Goal: Task Accomplishment & Management: Use online tool/utility

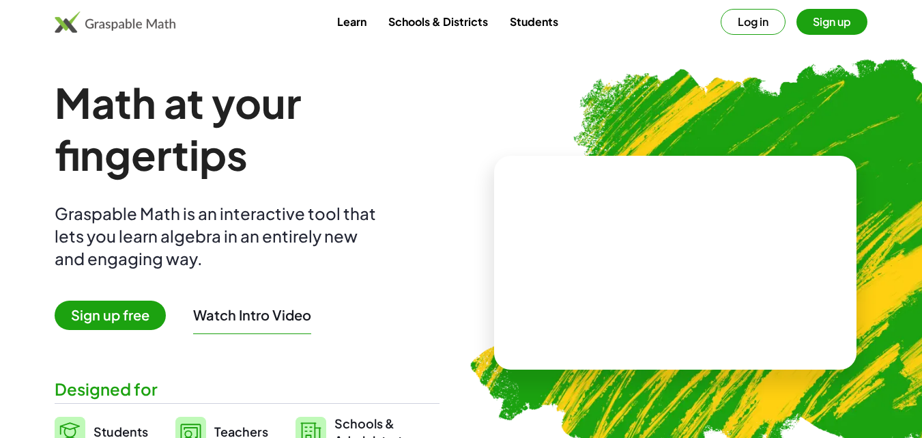
click at [612, 68] on img at bounding box center [744, 256] width 600 height 506
click at [835, 18] on button "Sign up" at bounding box center [832, 22] width 71 height 26
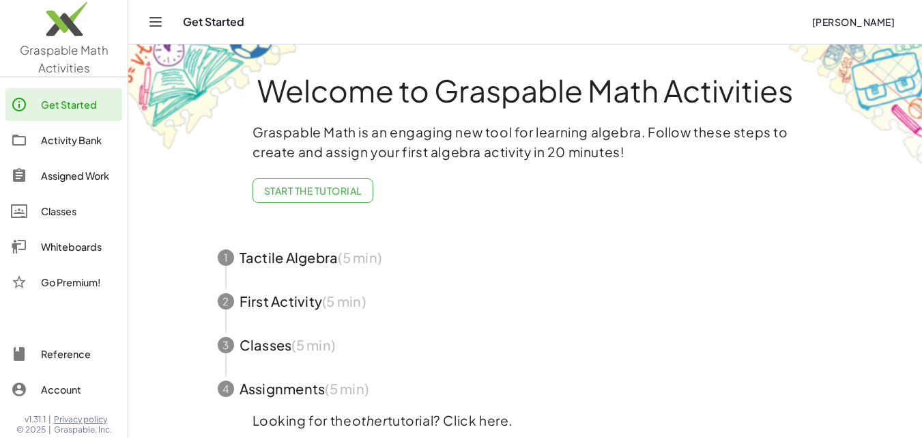
click at [161, 18] on icon "Toggle navigation" at bounding box center [155, 22] width 16 height 16
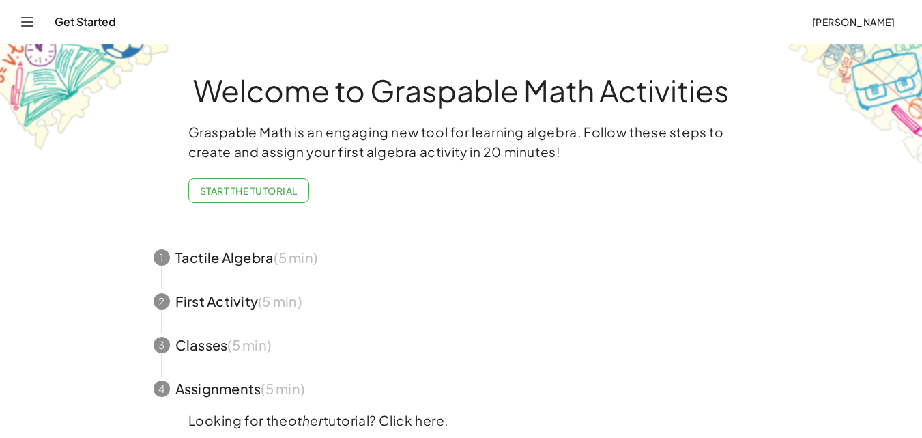
click at [27, 18] on icon "Toggle navigation" at bounding box center [27, 22] width 16 height 16
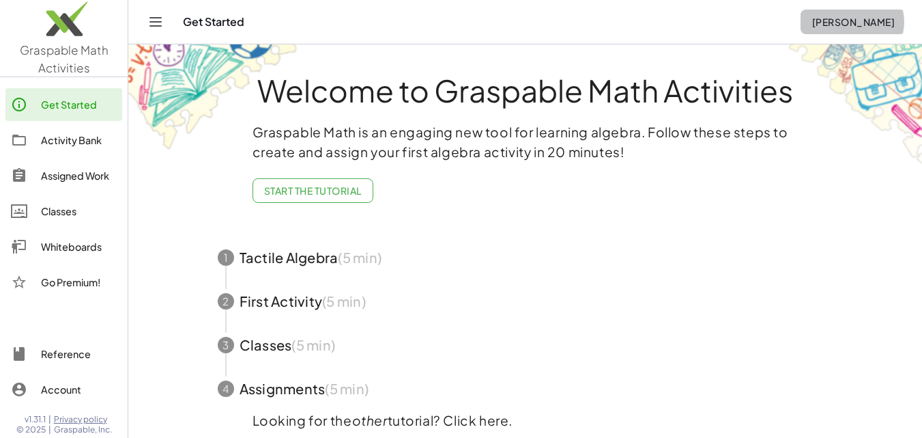
click at [866, 24] on span "[PERSON_NAME]" at bounding box center [853, 22] width 83 height 12
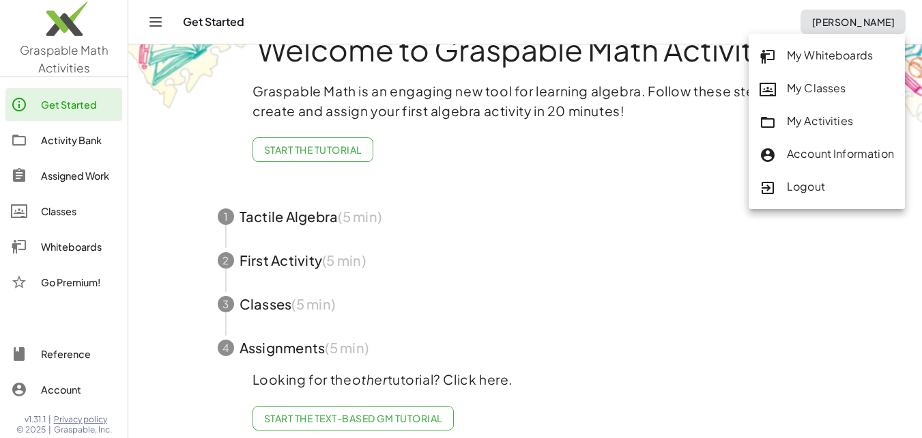
scroll to position [63, 0]
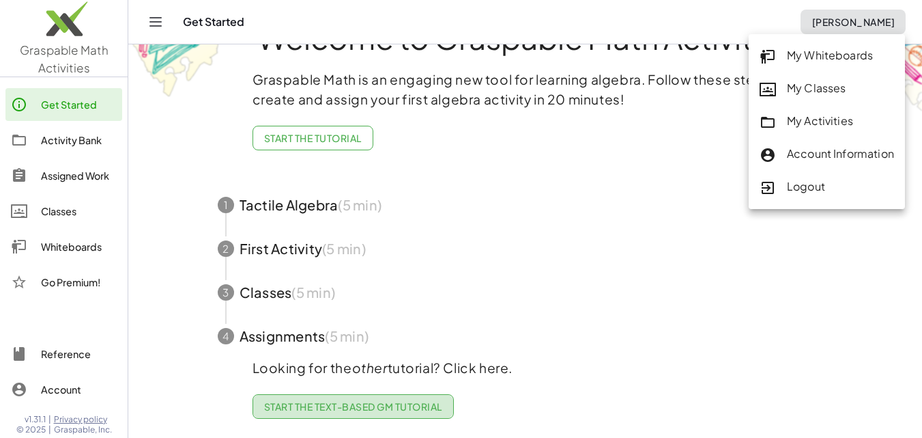
click at [374, 400] on span "Start the Text-based GM Tutorial" at bounding box center [353, 406] width 178 height 12
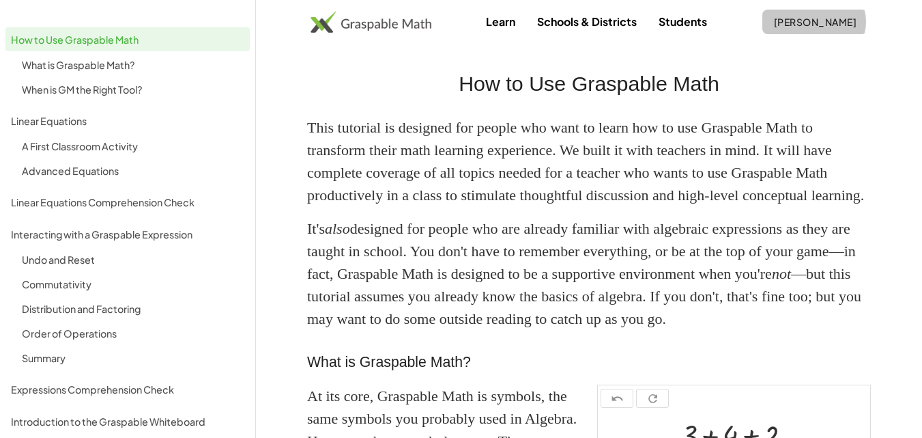
drag, startPoint x: 847, startPoint y: 16, endPoint x: 842, endPoint y: 25, distance: 10.1
click at [846, 16] on span "[PERSON_NAME]" at bounding box center [814, 22] width 83 height 12
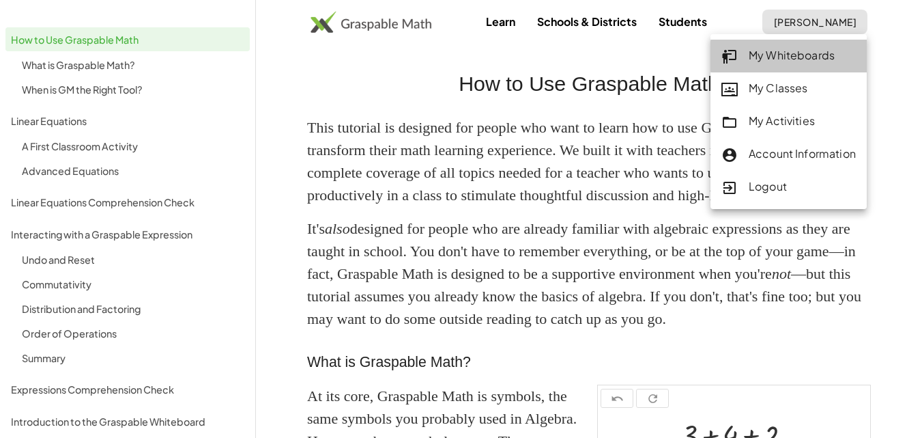
click at [818, 54] on div "My Whiteboards" at bounding box center [788, 56] width 134 height 18
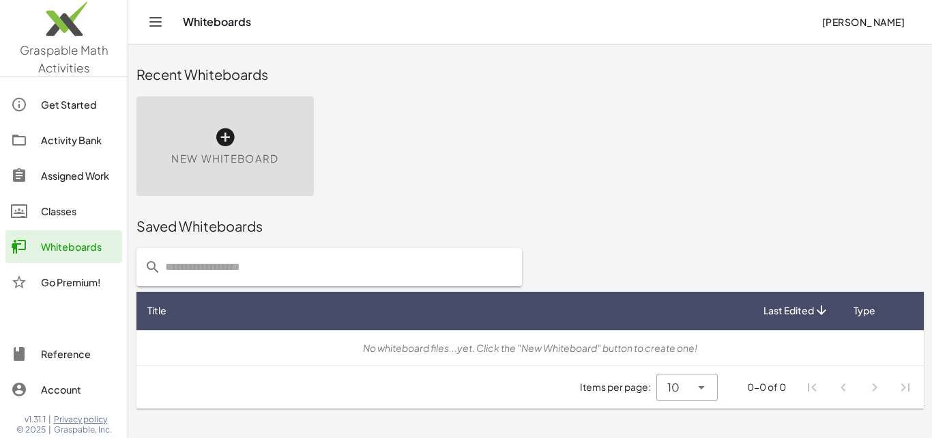
click at [223, 135] on icon at bounding box center [225, 137] width 22 height 22
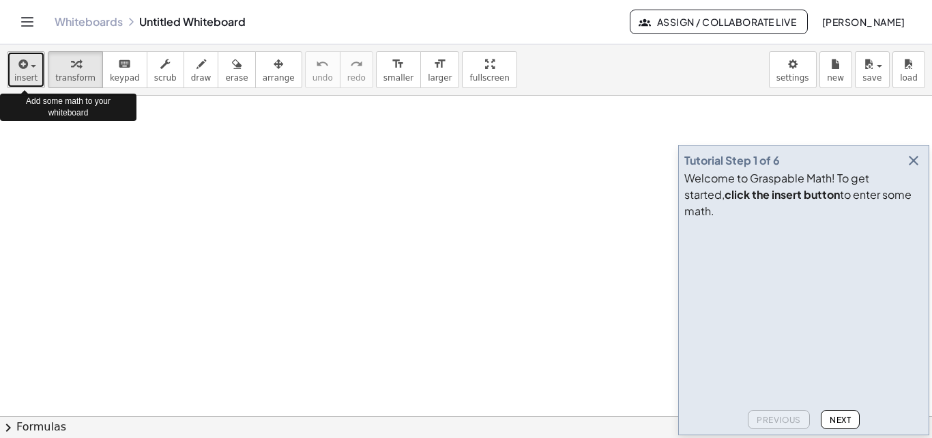
click at [31, 62] on div "button" at bounding box center [25, 63] width 23 height 16
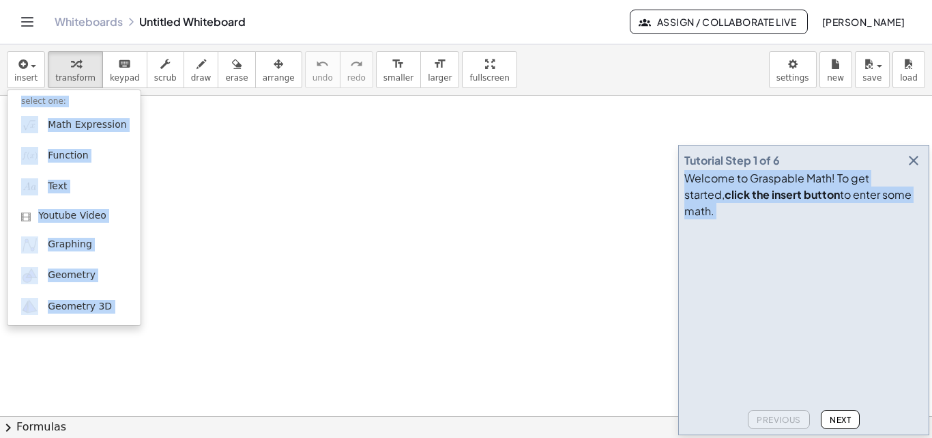
drag, startPoint x: 831, startPoint y: 180, endPoint x: 732, endPoint y: 141, distance: 106.3
click at [732, 141] on main "Tutorial Step 1 of 6 Welcome to Graspable Math! To get started, click the inser…" at bounding box center [466, 219] width 932 height 438
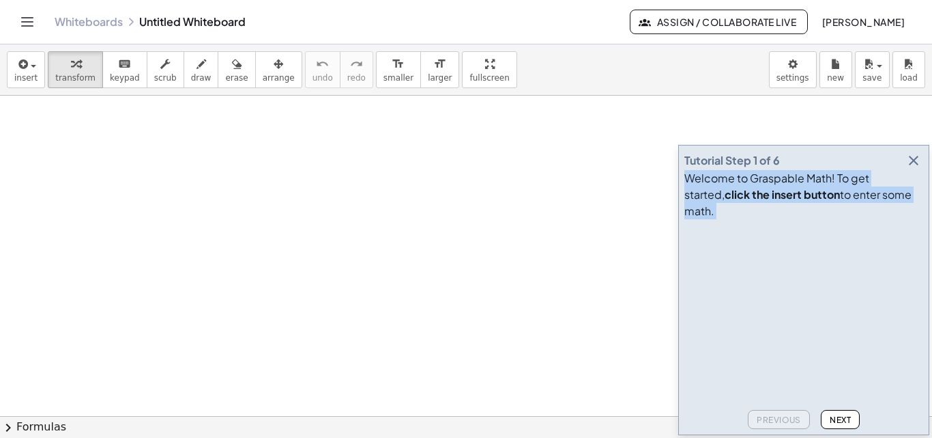
click at [804, 309] on video at bounding box center [787, 276] width 205 height 102
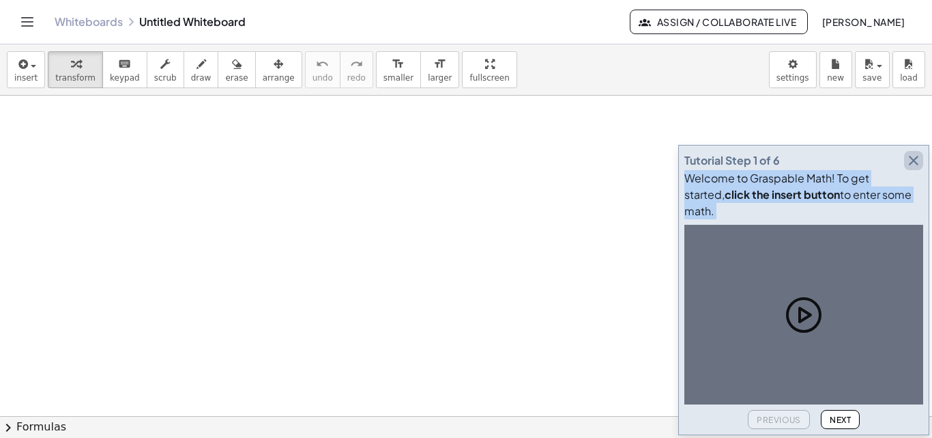
click at [912, 169] on icon "button" at bounding box center [914, 160] width 16 height 16
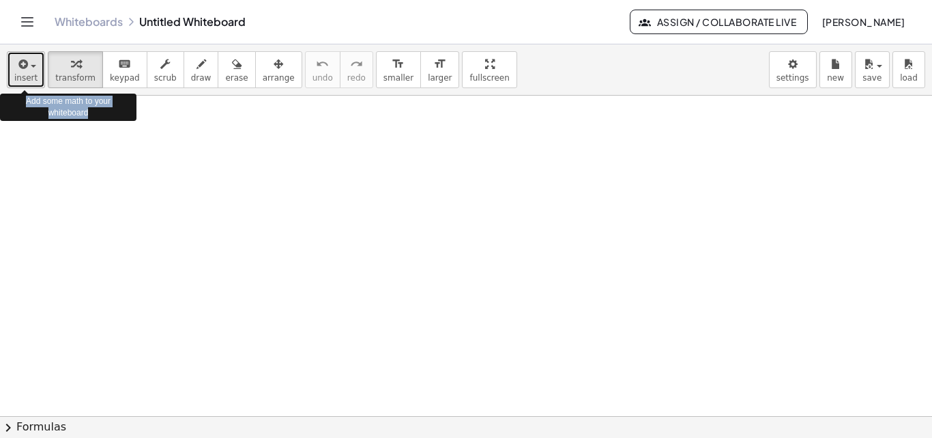
click at [36, 70] on button "insert" at bounding box center [26, 69] width 38 height 37
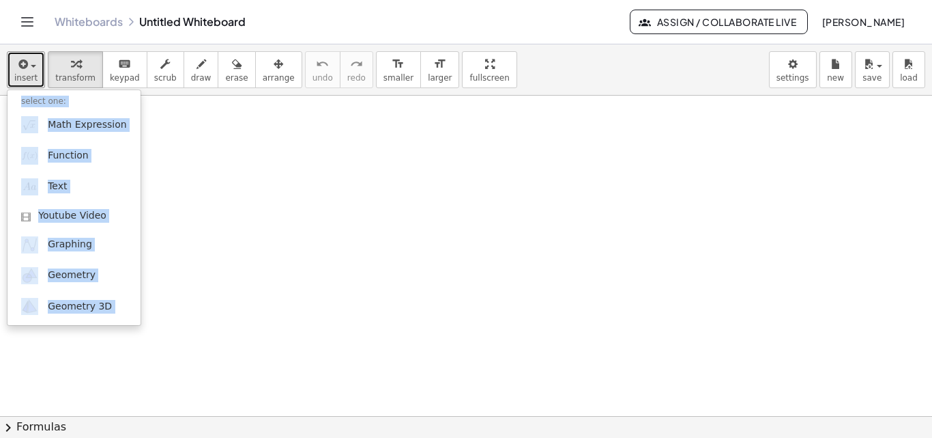
click at [237, 179] on div at bounding box center [466, 416] width 932 height 640
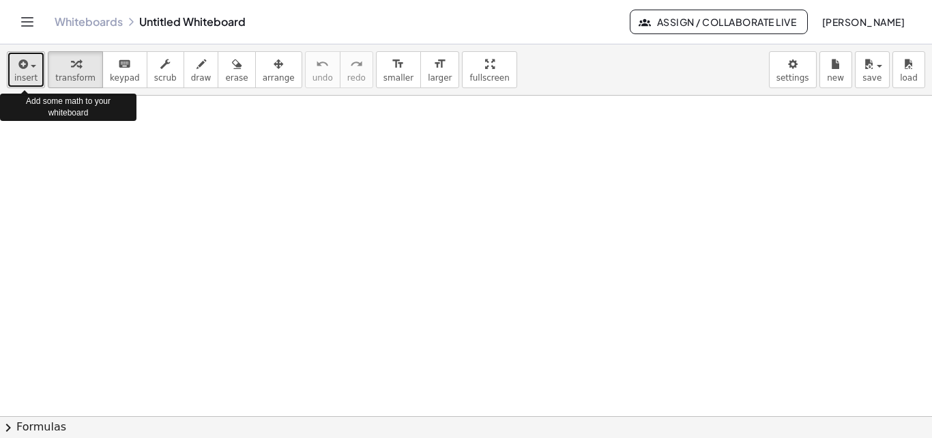
click at [23, 63] on icon "button" at bounding box center [22, 64] width 12 height 16
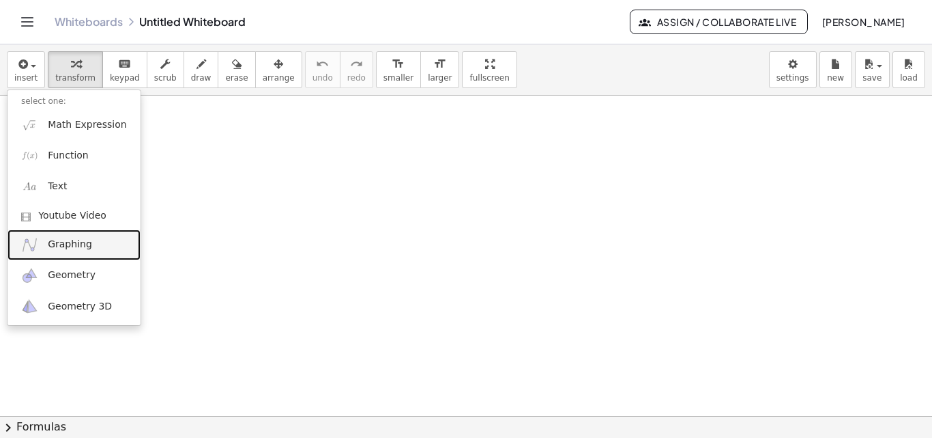
click at [86, 243] on span "Graphing" at bounding box center [70, 245] width 44 height 14
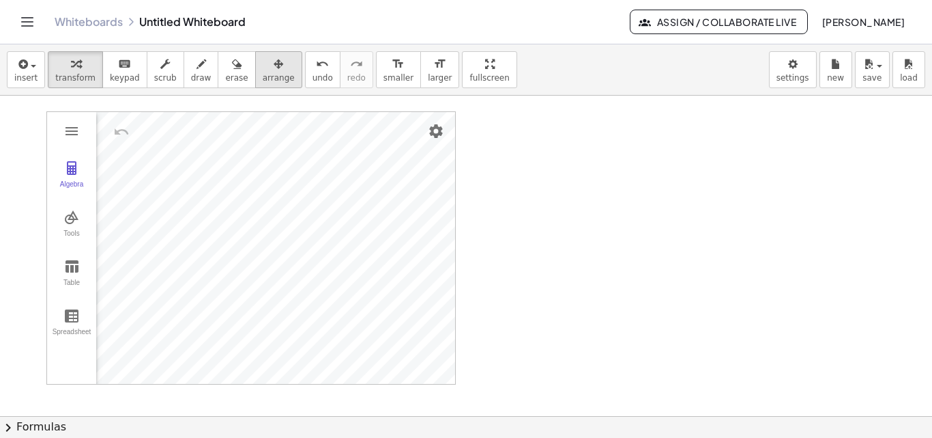
click at [263, 74] on span "arrange" at bounding box center [279, 78] width 32 height 10
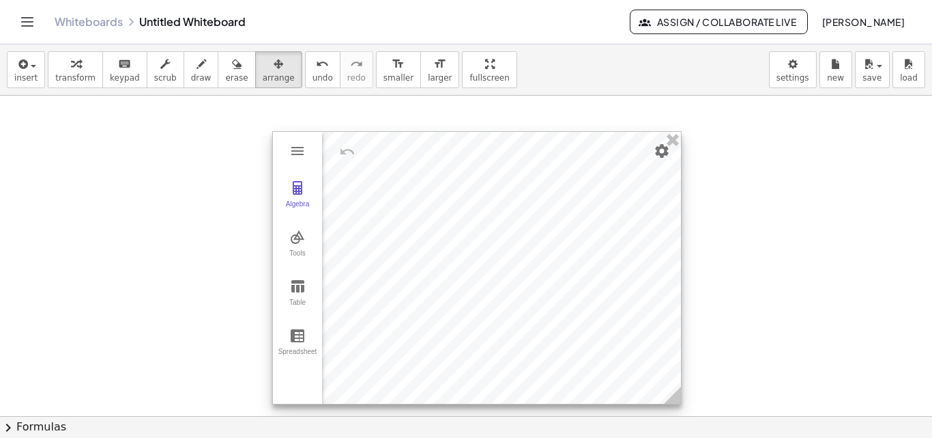
drag, startPoint x: 234, startPoint y: 132, endPoint x: 460, endPoint y: 152, distance: 226.8
click at [460, 152] on div at bounding box center [477, 268] width 408 height 272
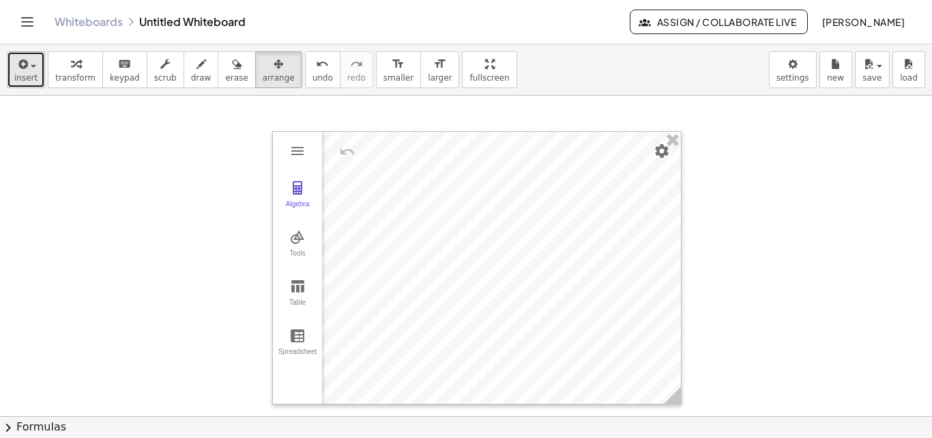
click at [38, 70] on button "insert" at bounding box center [26, 69] width 38 height 37
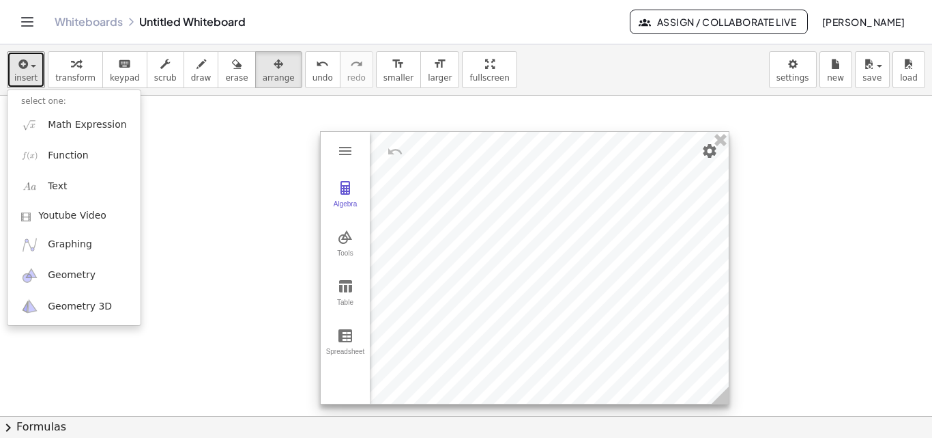
drag, startPoint x: 442, startPoint y: 162, endPoint x: 489, endPoint y: 162, distance: 47.8
click at [489, 162] on div at bounding box center [525, 268] width 408 height 272
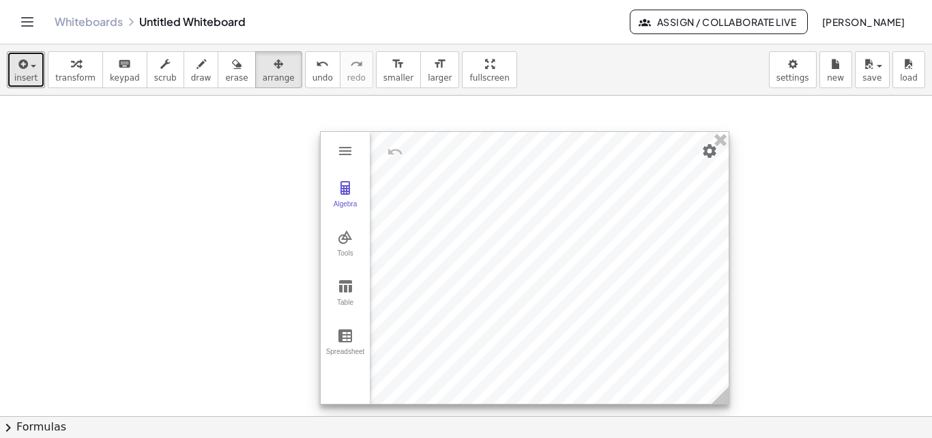
click at [466, 204] on div at bounding box center [525, 268] width 408 height 272
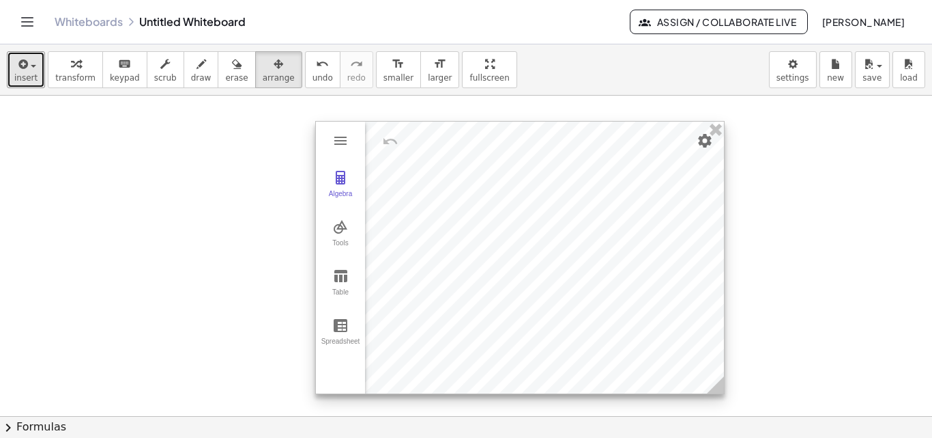
drag, startPoint x: 466, startPoint y: 204, endPoint x: 461, endPoint y: 194, distance: 11.3
click at [461, 194] on div at bounding box center [520, 257] width 408 height 272
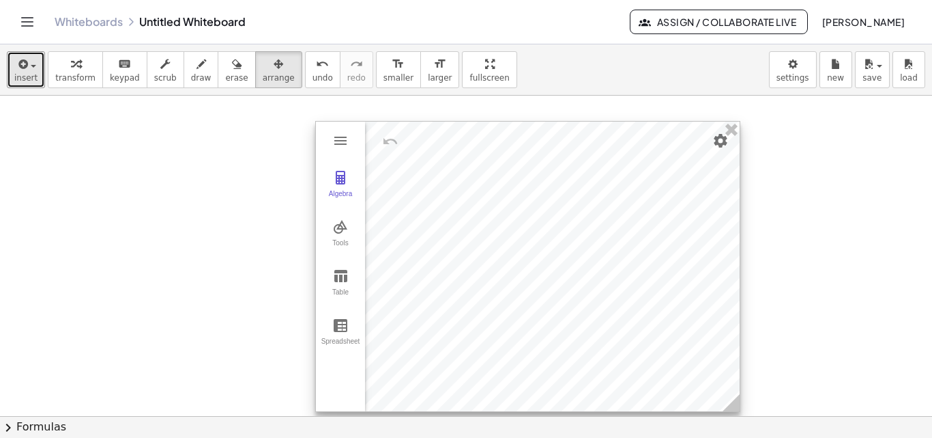
drag, startPoint x: 722, startPoint y: 381, endPoint x: 738, endPoint y: 396, distance: 21.7
click at [738, 397] on icon at bounding box center [731, 402] width 17 height 17
click at [341, 141] on img "Graphing Calculator" at bounding box center [340, 140] width 16 height 16
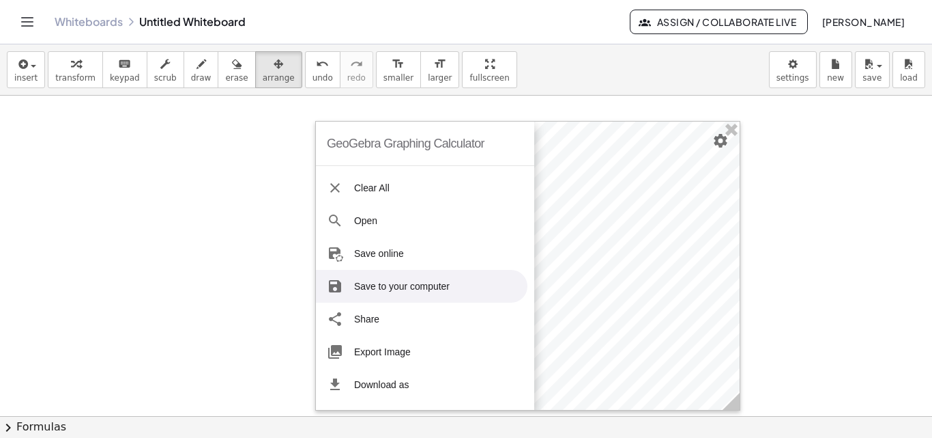
click at [795, 235] on div at bounding box center [466, 416] width 932 height 640
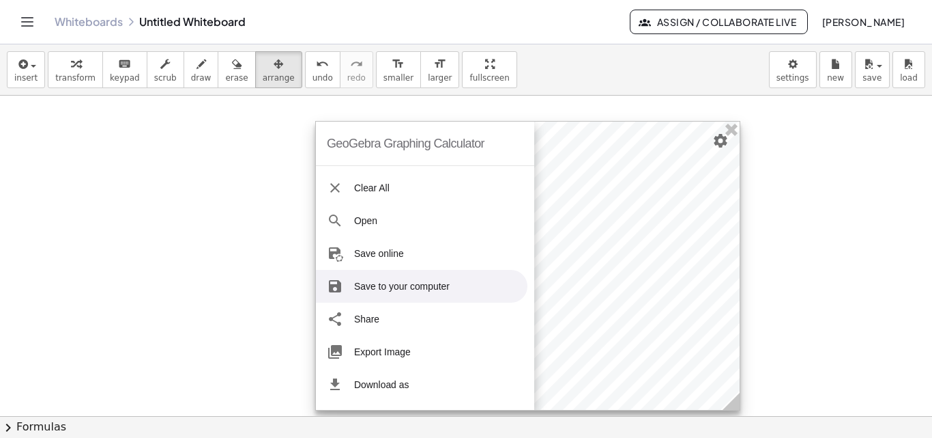
click at [572, 171] on div at bounding box center [528, 265] width 424 height 288
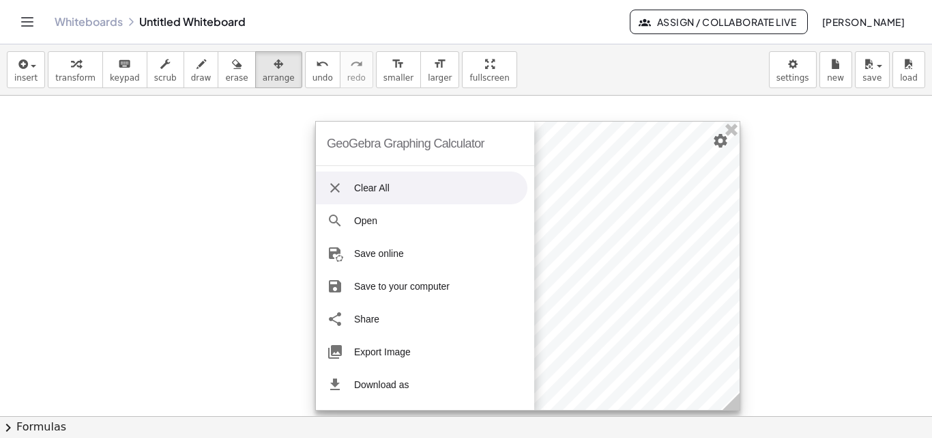
click at [369, 137] on div "GeoGebra Graphing Calculator" at bounding box center [406, 143] width 158 height 44
click at [601, 169] on div at bounding box center [528, 265] width 424 height 288
click at [403, 136] on div "GeoGebra Graphing Calculator" at bounding box center [406, 144] width 158 height 44
click at [723, 193] on div at bounding box center [528, 266] width 424 height 288
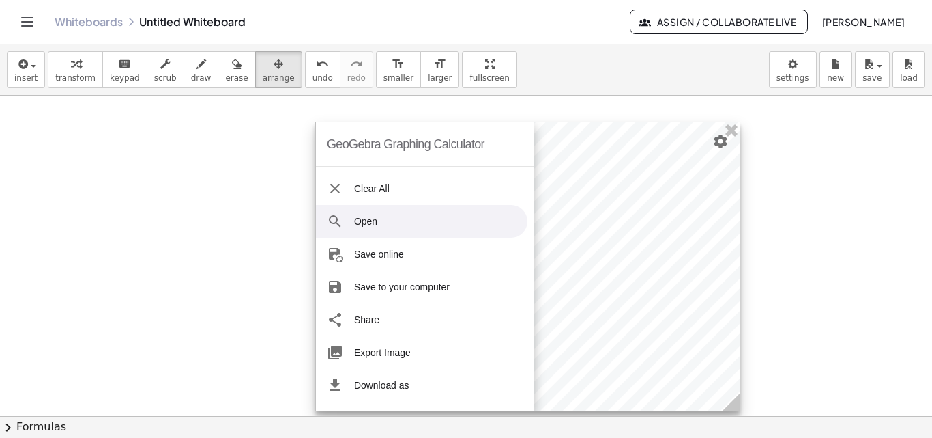
click at [377, 219] on li "Open" at bounding box center [422, 221] width 212 height 33
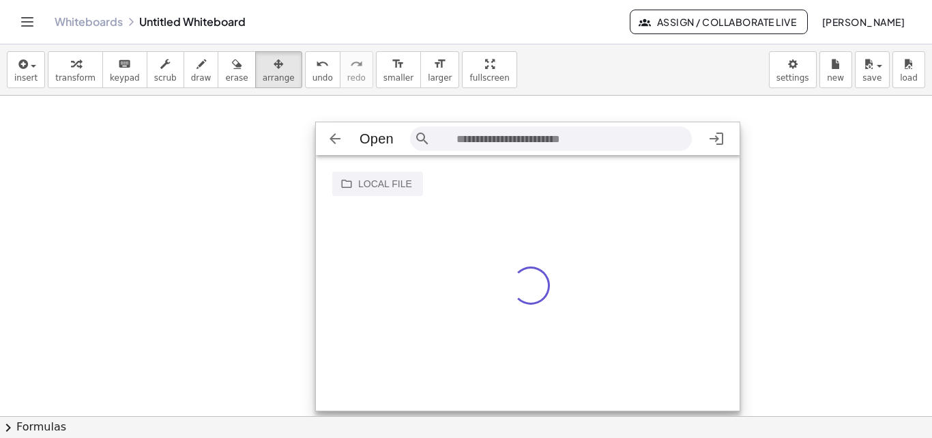
scroll to position [23, 415]
click at [333, 137] on img "Graphing Calculator" at bounding box center [335, 138] width 16 height 16
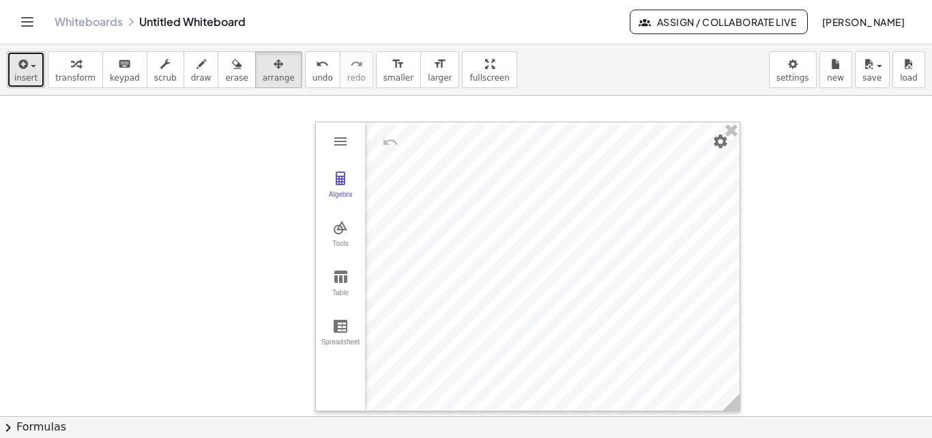
click at [31, 64] on div "button" at bounding box center [25, 63] width 23 height 16
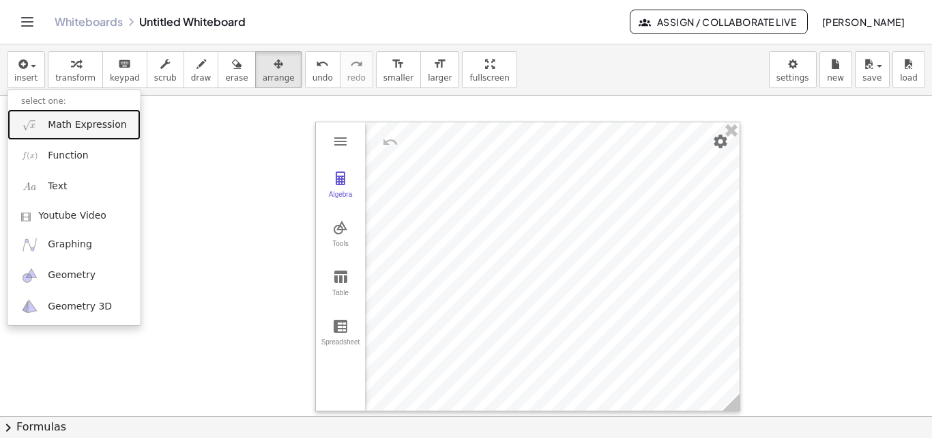
click at [60, 123] on span "Math Expression" at bounding box center [87, 125] width 78 height 14
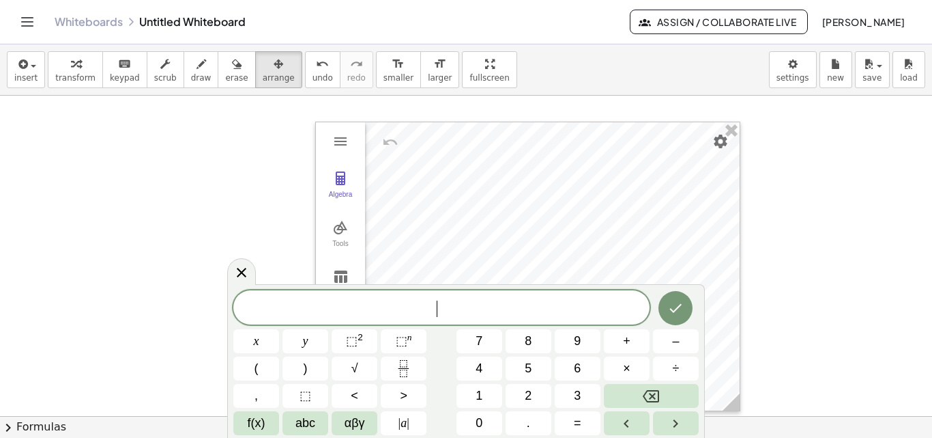
click at [389, 317] on span "​" at bounding box center [441, 308] width 416 height 19
click at [519, 391] on button "2" at bounding box center [529, 396] width 46 height 24
click at [271, 342] on button "x" at bounding box center [256, 341] width 46 height 24
click at [627, 340] on span "+" at bounding box center [627, 341] width 8 height 18
click at [303, 333] on button "y" at bounding box center [306, 341] width 46 height 24
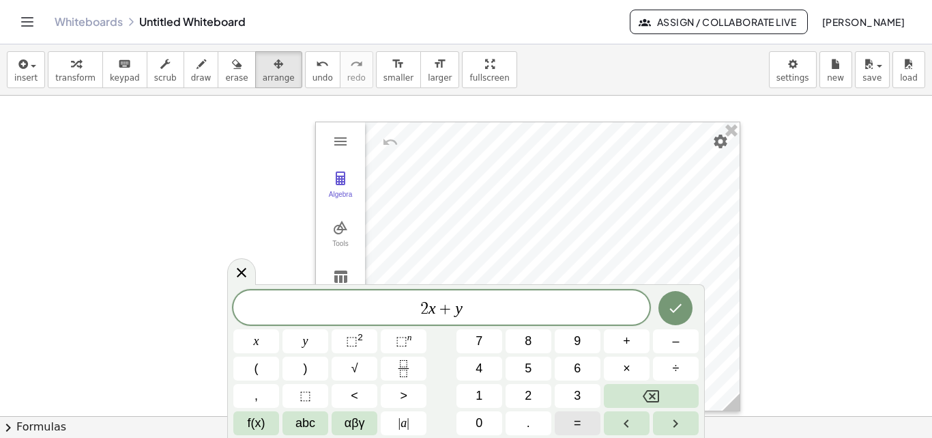
click at [595, 427] on button "=" at bounding box center [578, 423] width 46 height 24
click at [588, 399] on button "3" at bounding box center [578, 396] width 46 height 24
click at [171, 228] on div at bounding box center [466, 416] width 932 height 640
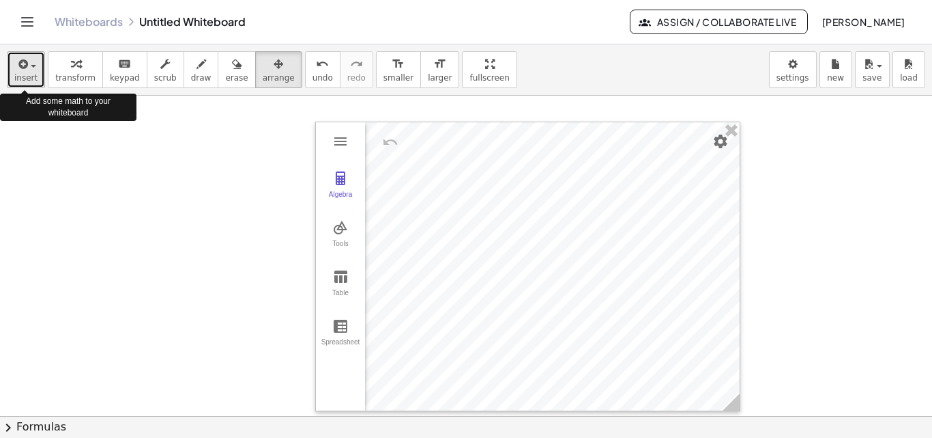
click at [28, 68] on span "button" at bounding box center [29, 66] width 3 height 10
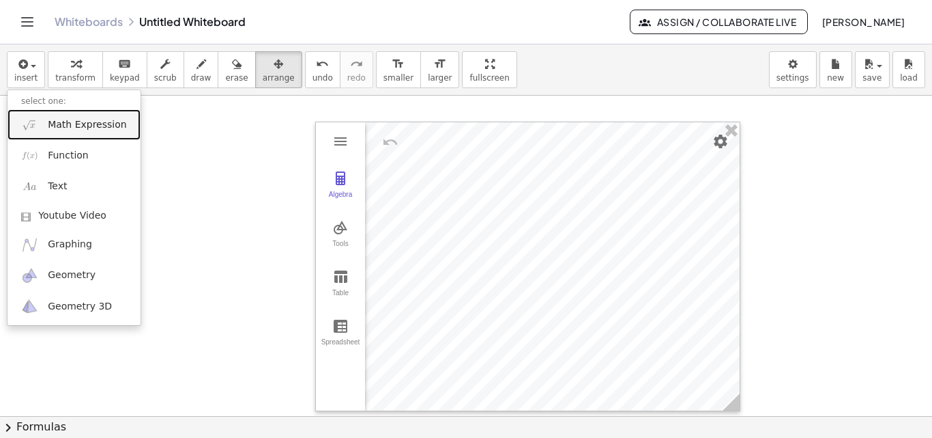
click at [53, 122] on span "Math Expression" at bounding box center [87, 125] width 78 height 14
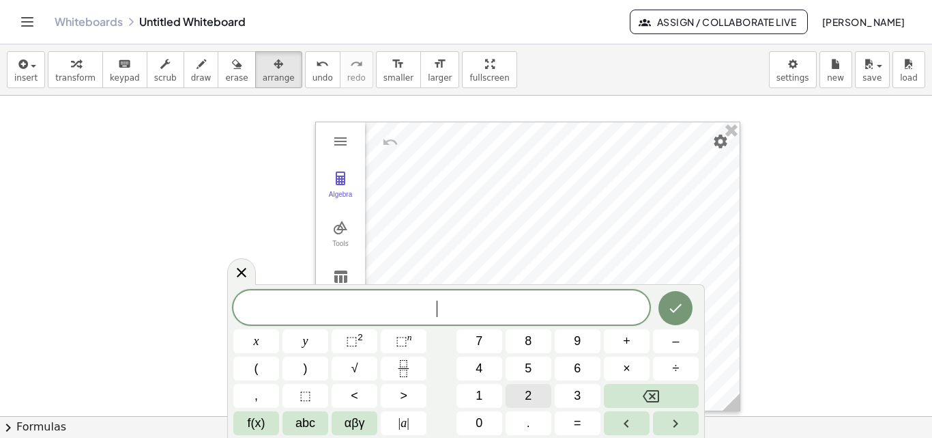
click at [538, 402] on button "2" at bounding box center [529, 396] width 46 height 24
click at [242, 336] on button "x" at bounding box center [256, 341] width 46 height 24
click at [445, 307] on span "2 2 ​ x" at bounding box center [441, 308] width 416 height 19
click at [472, 311] on span "2 x ​" at bounding box center [441, 308] width 416 height 19
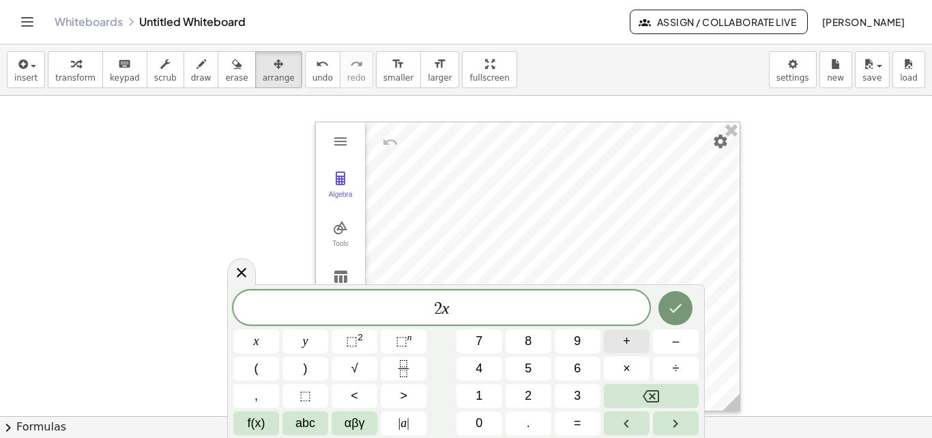
click at [629, 339] on span "+" at bounding box center [627, 341] width 8 height 18
click at [300, 339] on button "y" at bounding box center [306, 341] width 46 height 24
click at [587, 422] on button "=" at bounding box center [578, 423] width 46 height 24
click at [586, 390] on button "3" at bounding box center [578, 396] width 46 height 24
click at [680, 301] on icon "Done" at bounding box center [676, 308] width 16 height 16
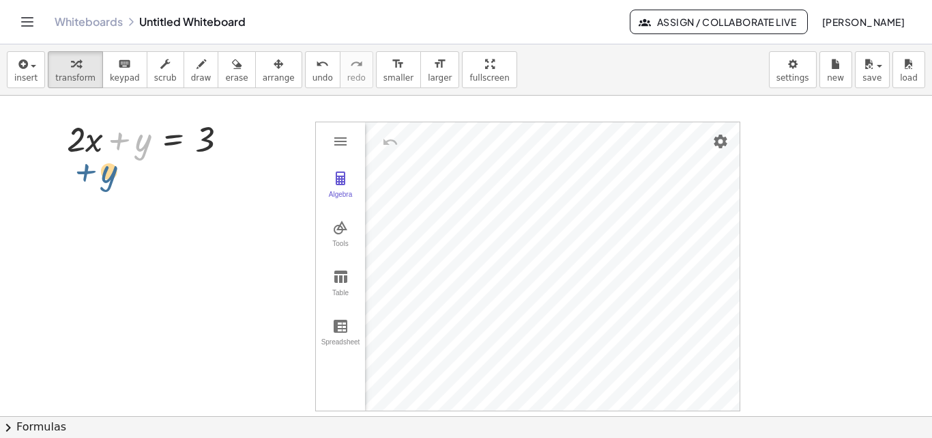
drag, startPoint x: 141, startPoint y: 152, endPoint x: 105, endPoint y: 174, distance: 41.7
click at [98, 173] on div at bounding box center [466, 416] width 932 height 640
drag, startPoint x: 141, startPoint y: 142, endPoint x: 63, endPoint y: 181, distance: 86.4
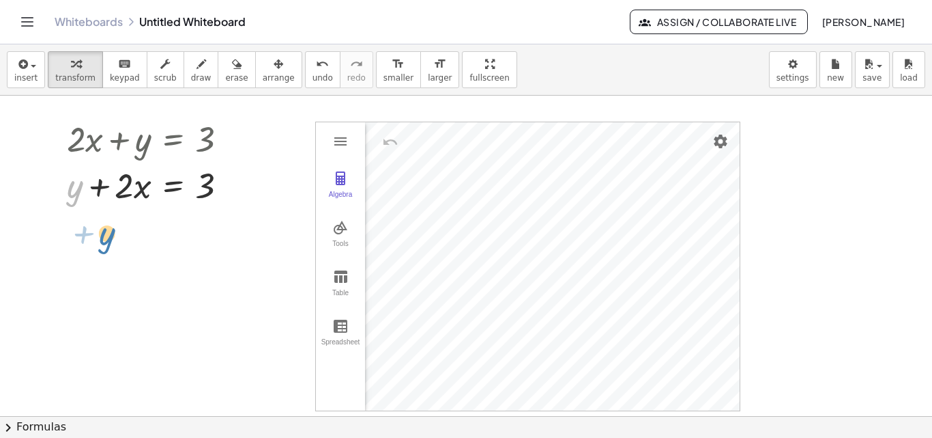
drag, startPoint x: 76, startPoint y: 191, endPoint x: 108, endPoint y: 238, distance: 57.0
click at [181, 222] on div at bounding box center [173, 220] width 22 height 22
drag, startPoint x: 80, startPoint y: 191, endPoint x: 149, endPoint y: 248, distance: 89.2
drag, startPoint x: 139, startPoint y: 185, endPoint x: 101, endPoint y: 235, distance: 62.8
drag, startPoint x: 126, startPoint y: 186, endPoint x: 254, endPoint y: 182, distance: 128.4
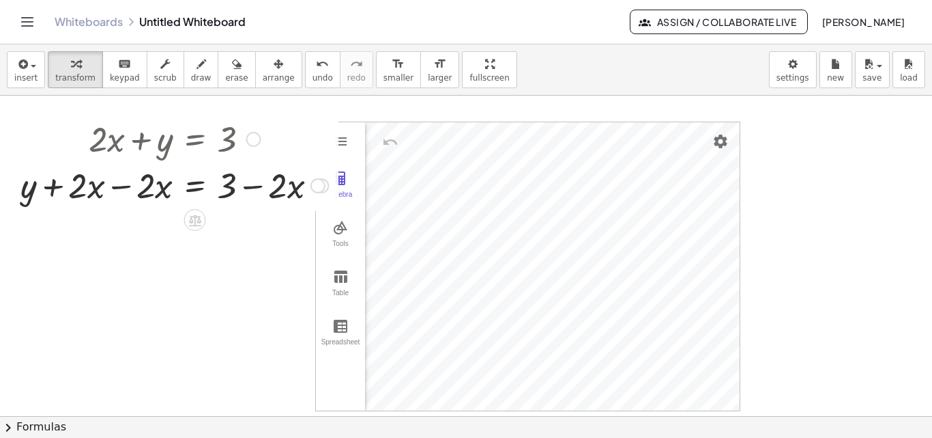
click at [318, 184] on div at bounding box center [318, 185] width 15 height 15
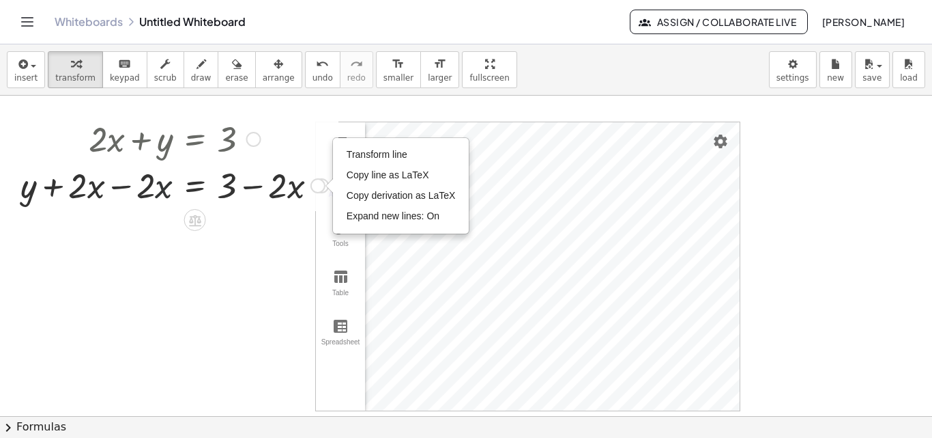
click at [156, 190] on div at bounding box center [174, 184] width 321 height 46
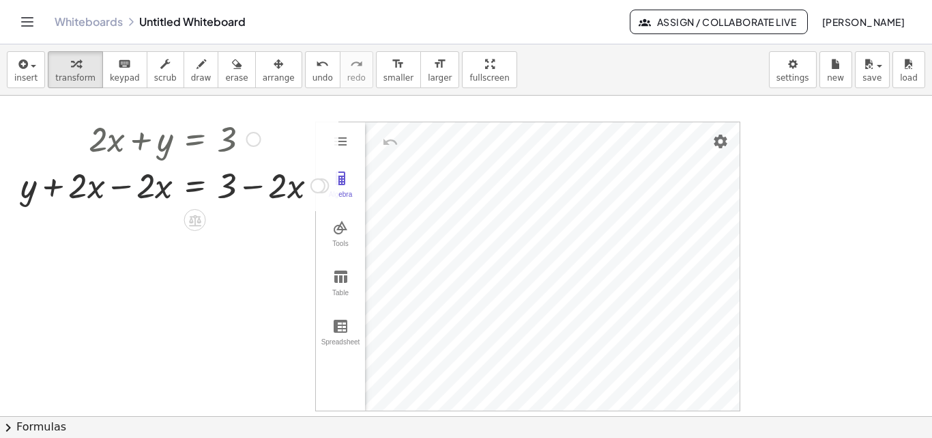
click at [149, 186] on div at bounding box center [174, 184] width 321 height 46
click at [151, 185] on div at bounding box center [174, 184] width 321 height 46
click at [152, 184] on div at bounding box center [174, 184] width 321 height 46
drag, startPoint x: 125, startPoint y: 247, endPoint x: 158, endPoint y: 246, distance: 33.5
drag, startPoint x: 158, startPoint y: 246, endPoint x: 901, endPoint y: 109, distance: 755.2
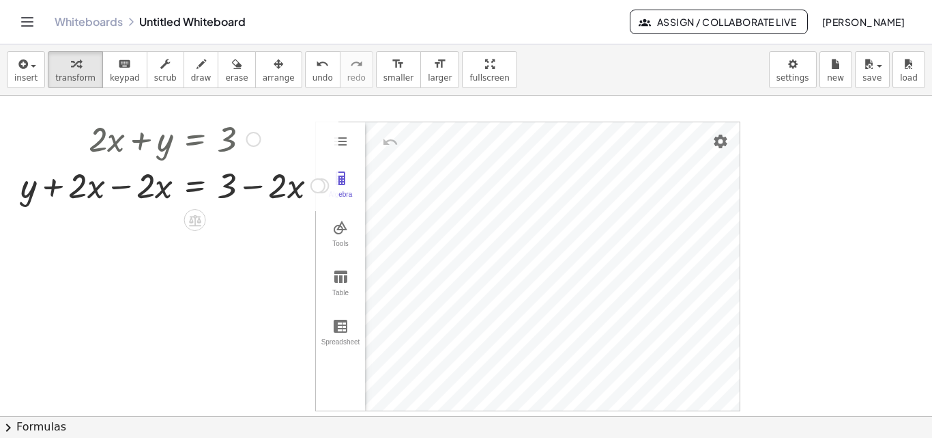
drag, startPoint x: 901, startPoint y: 109, endPoint x: 164, endPoint y: 253, distance: 750.3
drag, startPoint x: 164, startPoint y: 253, endPoint x: 147, endPoint y: 445, distance: 193.3
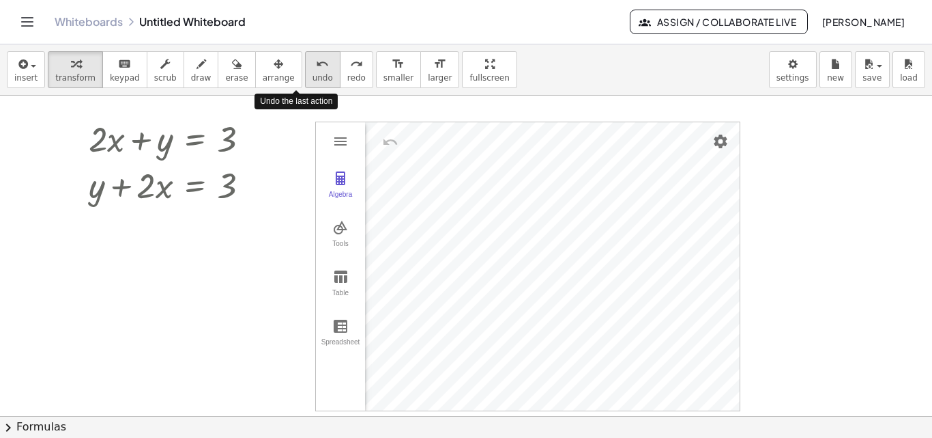
click at [313, 68] on div "undo" at bounding box center [323, 63] width 20 height 16
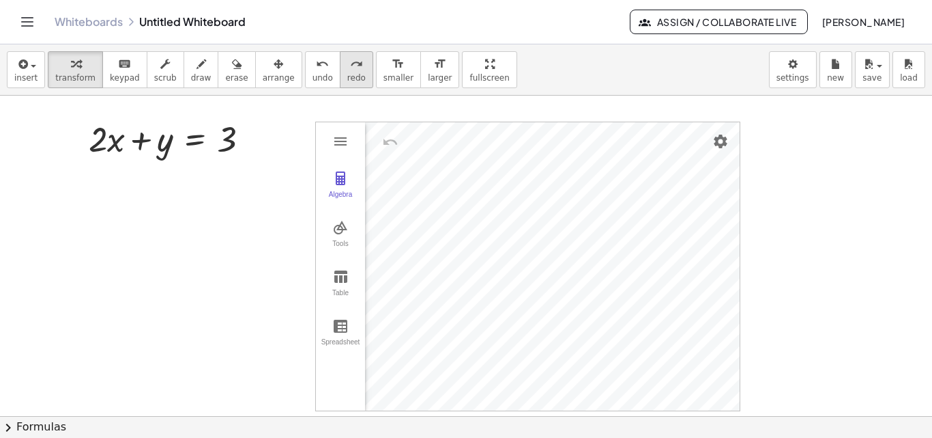
click at [350, 70] on icon "redo" at bounding box center [356, 64] width 13 height 16
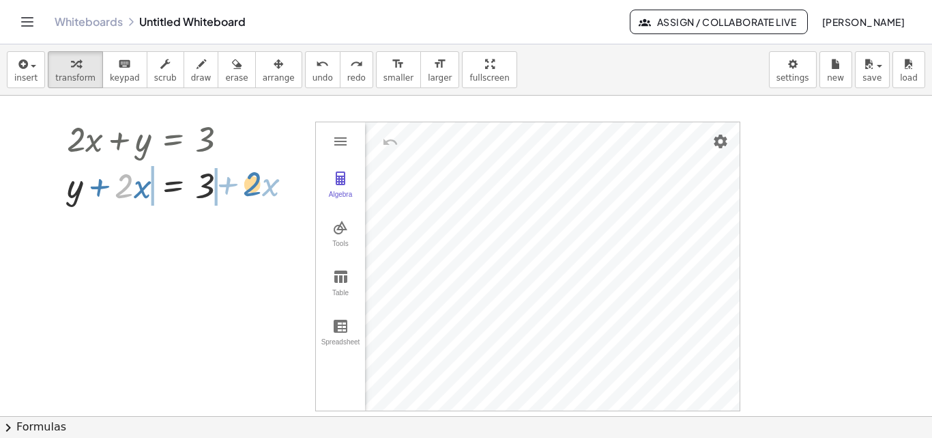
drag, startPoint x: 121, startPoint y: 189, endPoint x: 250, endPoint y: 187, distance: 128.3
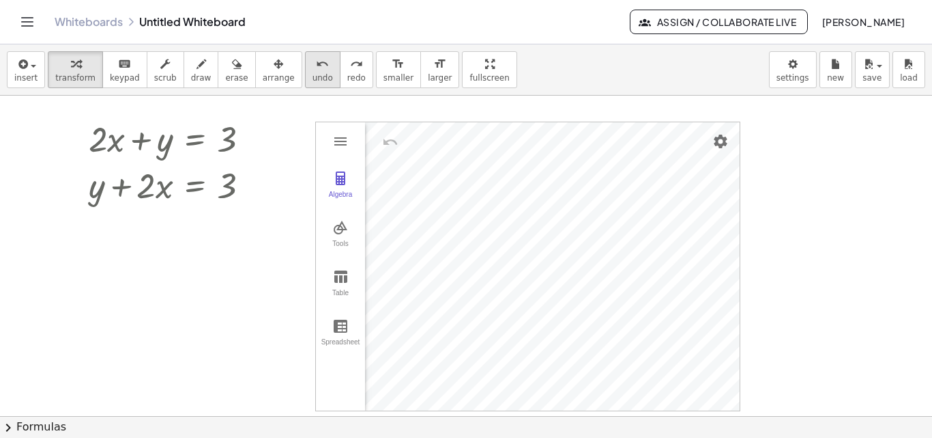
click at [313, 73] on span "undo" at bounding box center [323, 78] width 20 height 10
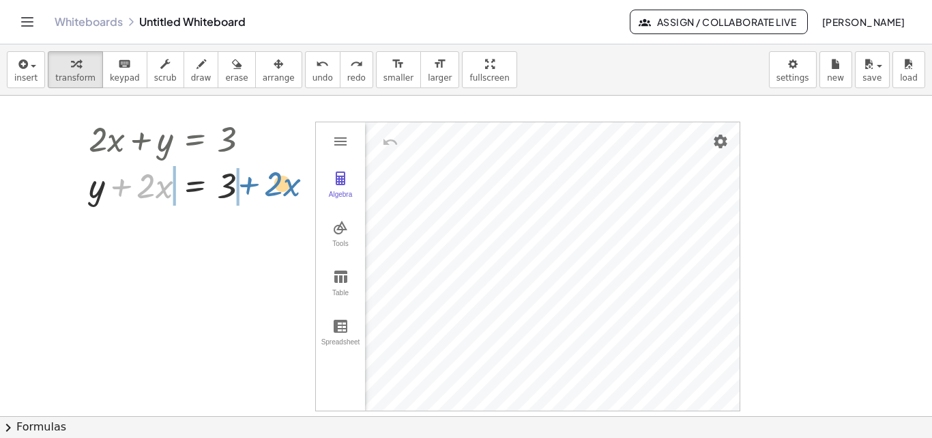
drag, startPoint x: 124, startPoint y: 186, endPoint x: 252, endPoint y: 184, distance: 127.7
click at [252, 184] on div at bounding box center [175, 184] width 186 height 46
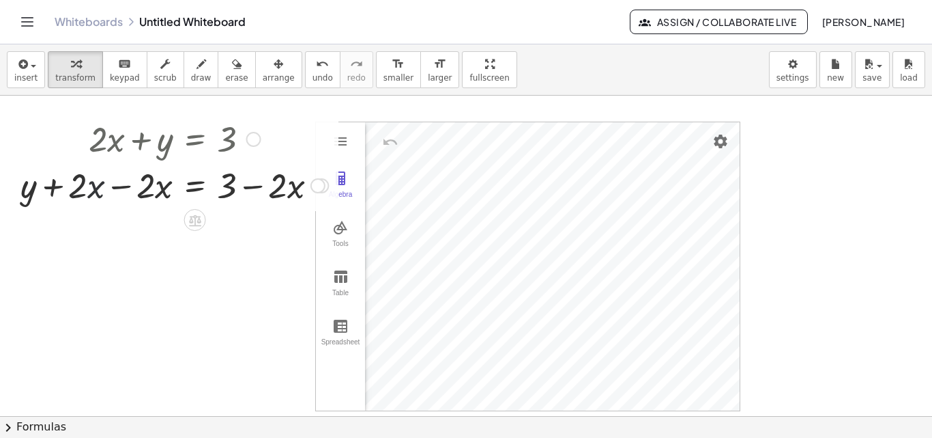
click at [94, 188] on div at bounding box center [174, 184] width 321 height 46
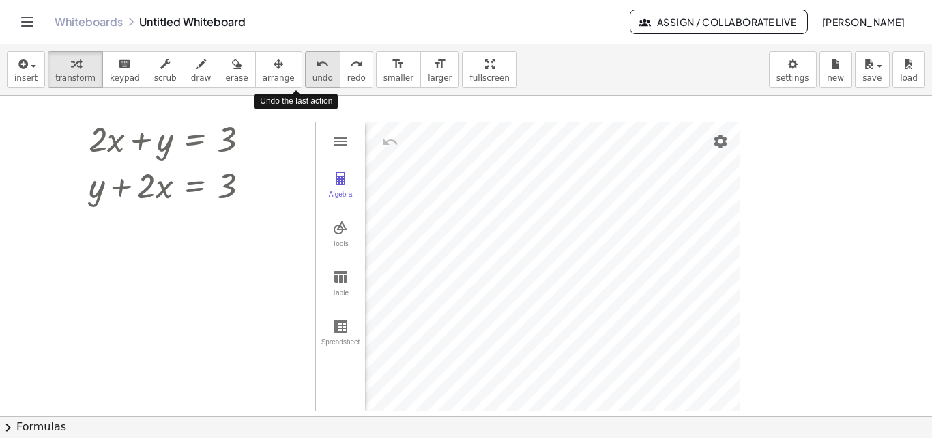
click at [313, 74] on span "undo" at bounding box center [323, 78] width 20 height 10
click at [313, 81] on span "undo" at bounding box center [323, 78] width 20 height 10
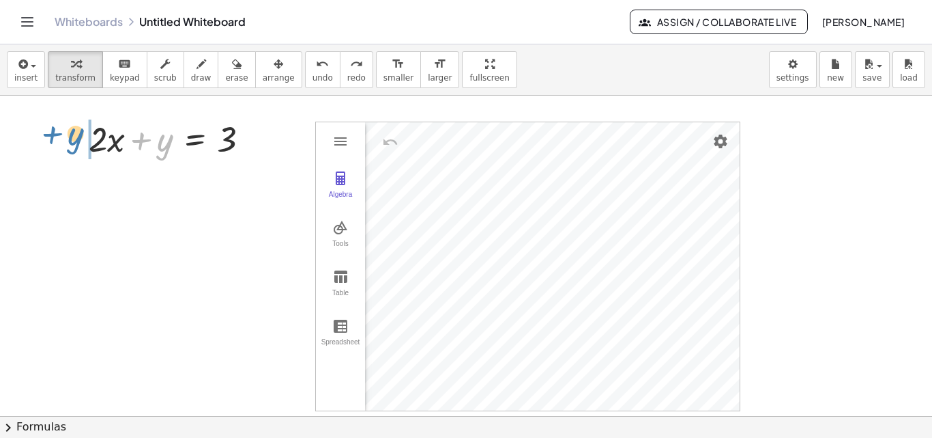
drag, startPoint x: 160, startPoint y: 141, endPoint x: 70, endPoint y: 135, distance: 89.6
click at [70, 135] on div "+ y + · 2 · x + y = 3" at bounding box center [169, 137] width 203 height 53
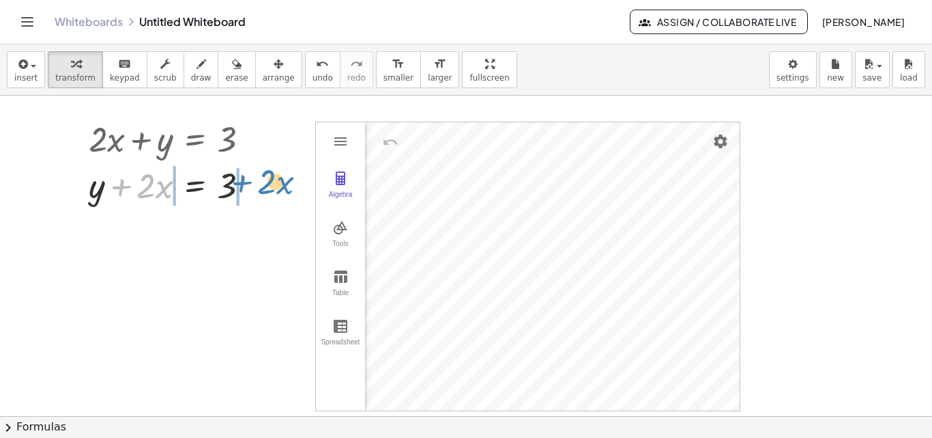
drag, startPoint x: 119, startPoint y: 184, endPoint x: 240, endPoint y: 180, distance: 120.2
click at [240, 180] on div at bounding box center [175, 184] width 186 height 46
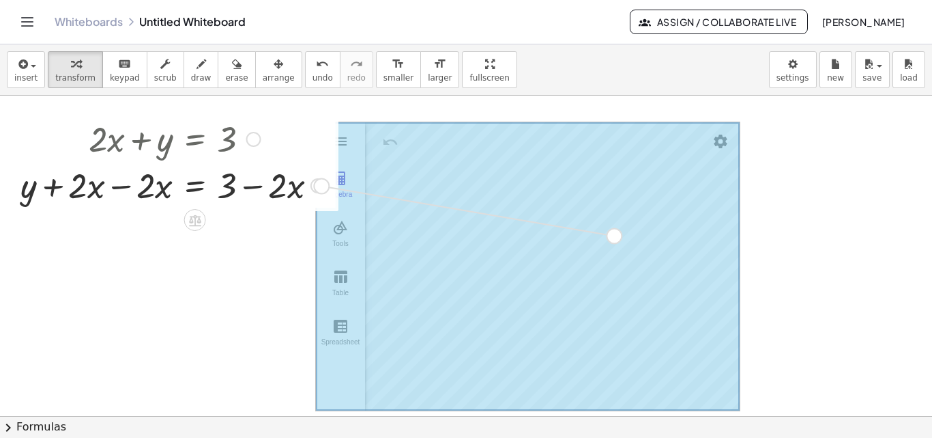
drag, startPoint x: 323, startPoint y: 184, endPoint x: 619, endPoint y: 234, distance: 300.4
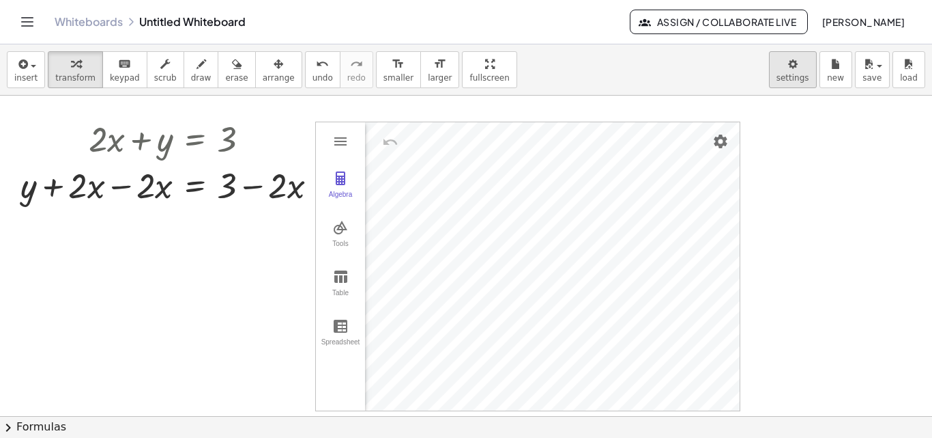
click at [790, 73] on body "Graspable Math Activities Get Started Activity Bank Assigned Work Classes White…" at bounding box center [466, 219] width 932 height 438
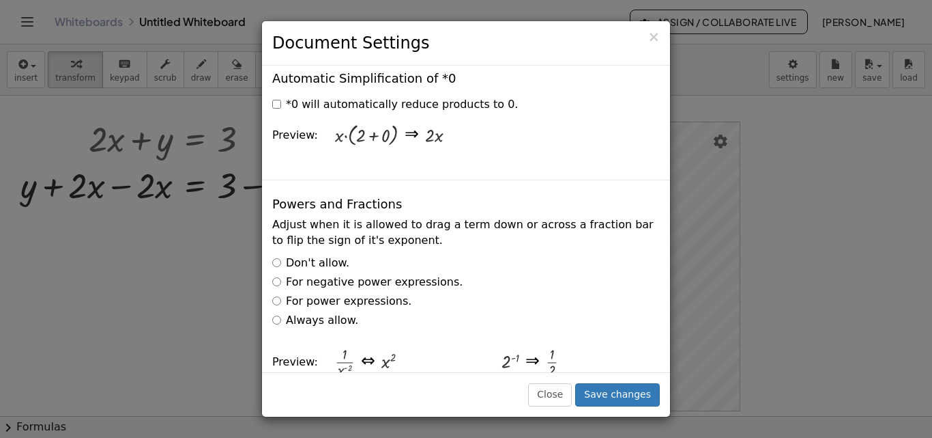
scroll to position [3340, 0]
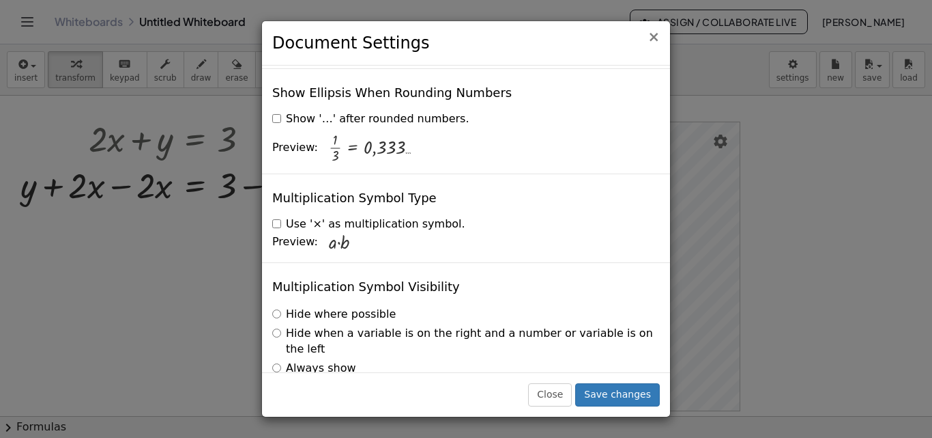
click at [659, 38] on span "×" at bounding box center [654, 37] width 12 height 16
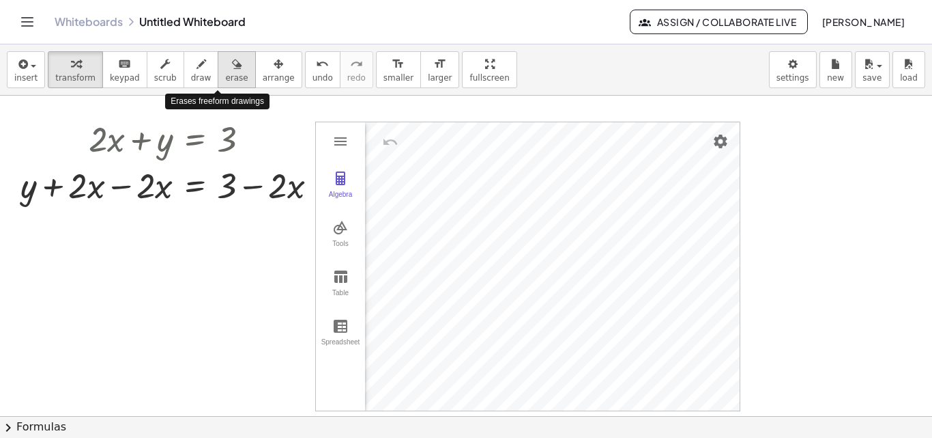
click at [232, 70] on icon "button" at bounding box center [237, 64] width 10 height 16
click at [345, 136] on div at bounding box center [466, 416] width 932 height 640
click at [338, 141] on div at bounding box center [466, 416] width 932 height 640
click at [343, 137] on div at bounding box center [466, 416] width 932 height 640
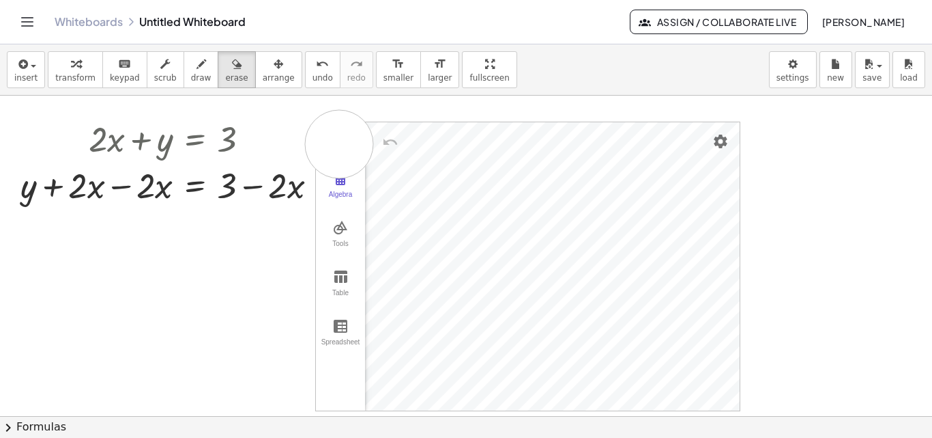
click at [339, 144] on div at bounding box center [466, 416] width 932 height 640
click at [717, 141] on div at bounding box center [466, 416] width 932 height 640
click at [717, 142] on div at bounding box center [466, 416] width 932 height 640
click at [874, 152] on div at bounding box center [466, 416] width 932 height 640
click at [313, 76] on span "undo" at bounding box center [323, 78] width 20 height 10
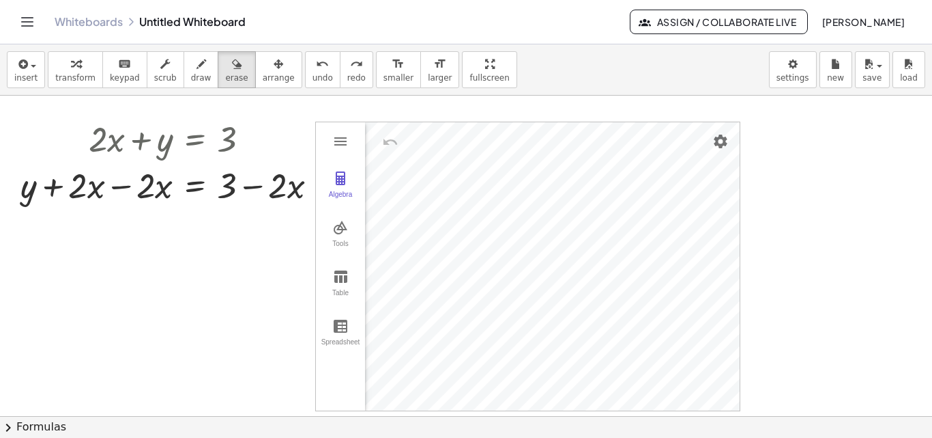
click at [270, 124] on div at bounding box center [466, 416] width 932 height 640
click at [316, 70] on icon "undo" at bounding box center [322, 64] width 13 height 16
click at [874, 20] on span "[PERSON_NAME]" at bounding box center [863, 22] width 83 height 12
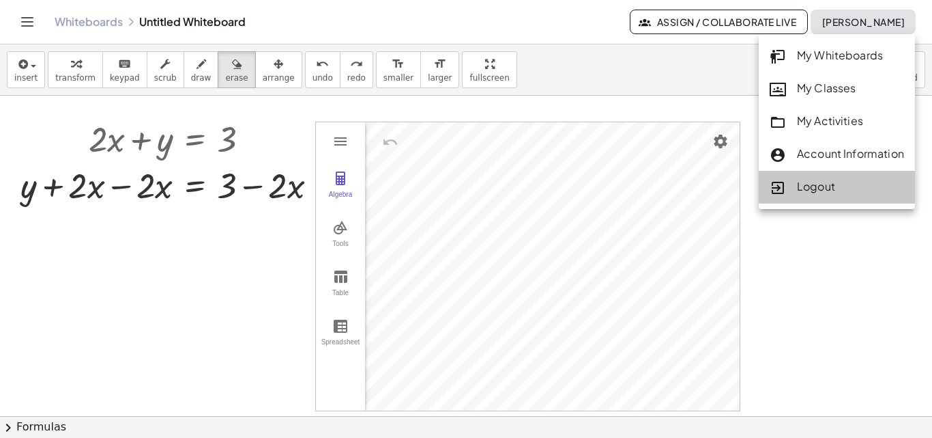
click at [829, 180] on div "Logout" at bounding box center [837, 187] width 134 height 18
